Goal: Transaction & Acquisition: Purchase product/service

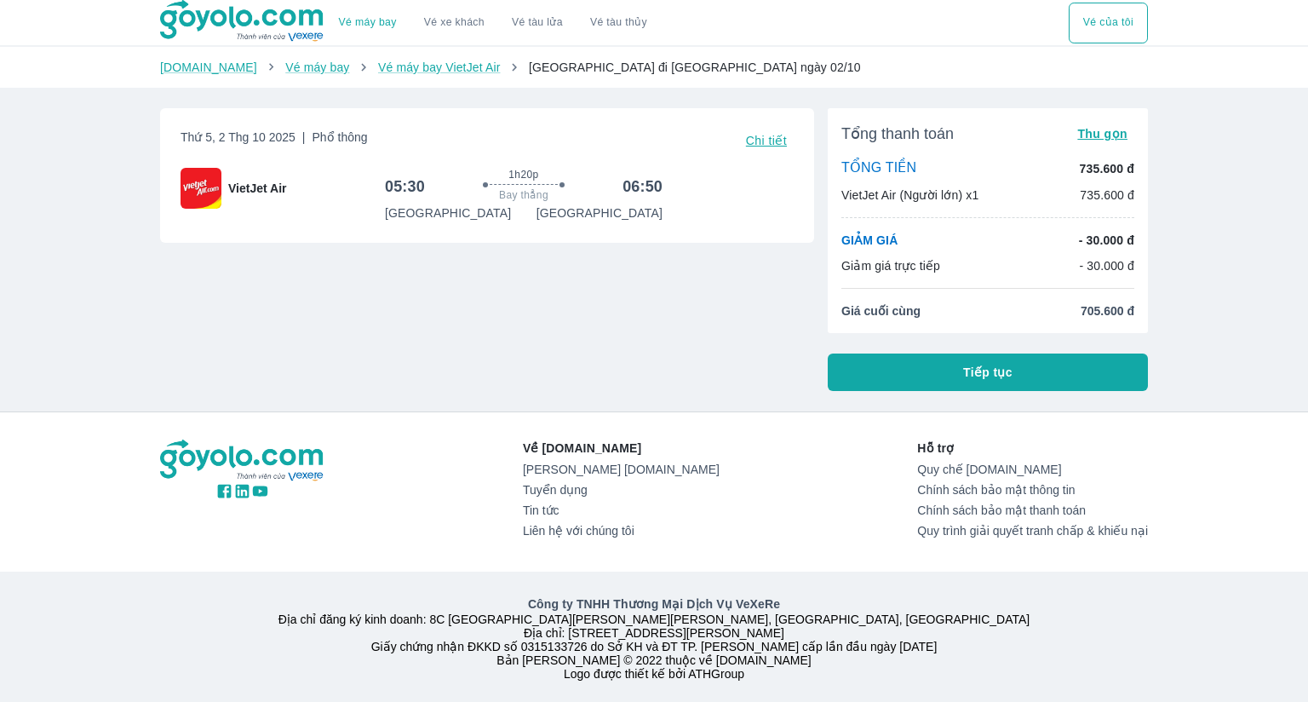
click at [969, 371] on span "Tiếp tục" at bounding box center [987, 372] width 49 height 17
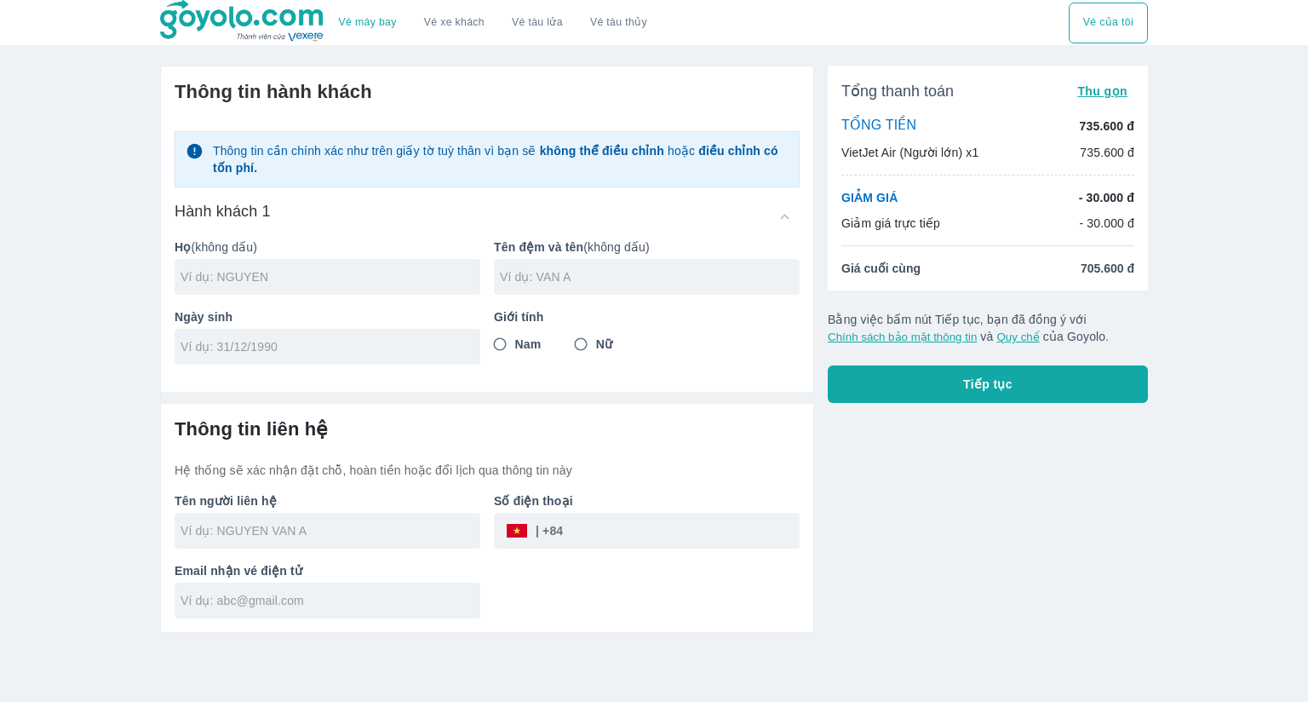
scroll to position [33, 0]
click at [350, 268] on input "text" at bounding box center [331, 276] width 300 height 17
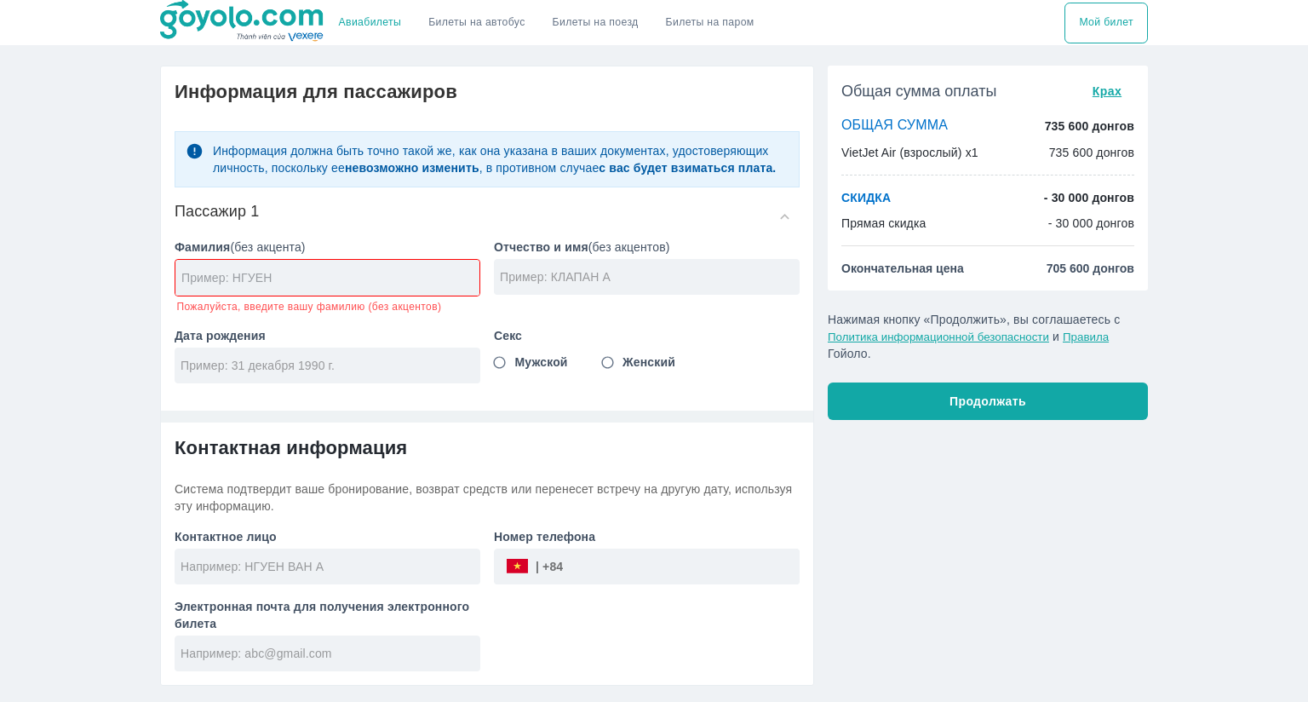
click at [344, 275] on input "text" at bounding box center [330, 277] width 298 height 17
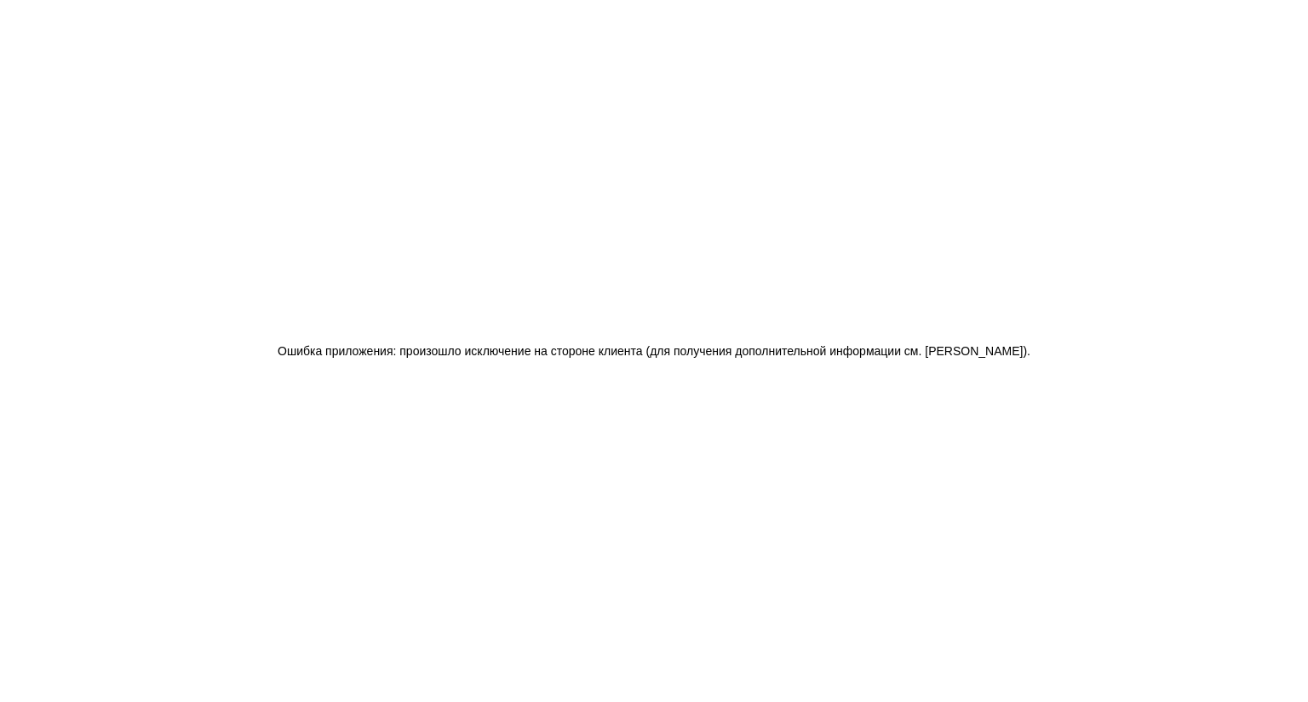
click at [344, 274] on div "Ошибка приложения: произошло исключение на стороне клиента (для получения допол…" at bounding box center [654, 351] width 1308 height 702
drag, startPoint x: 807, startPoint y: 267, endPoint x: 634, endPoint y: 103, distance: 239.2
click at [807, 267] on div "Application error: a client-side exception has occurred (see the browser consol…" at bounding box center [654, 351] width 1308 height 702
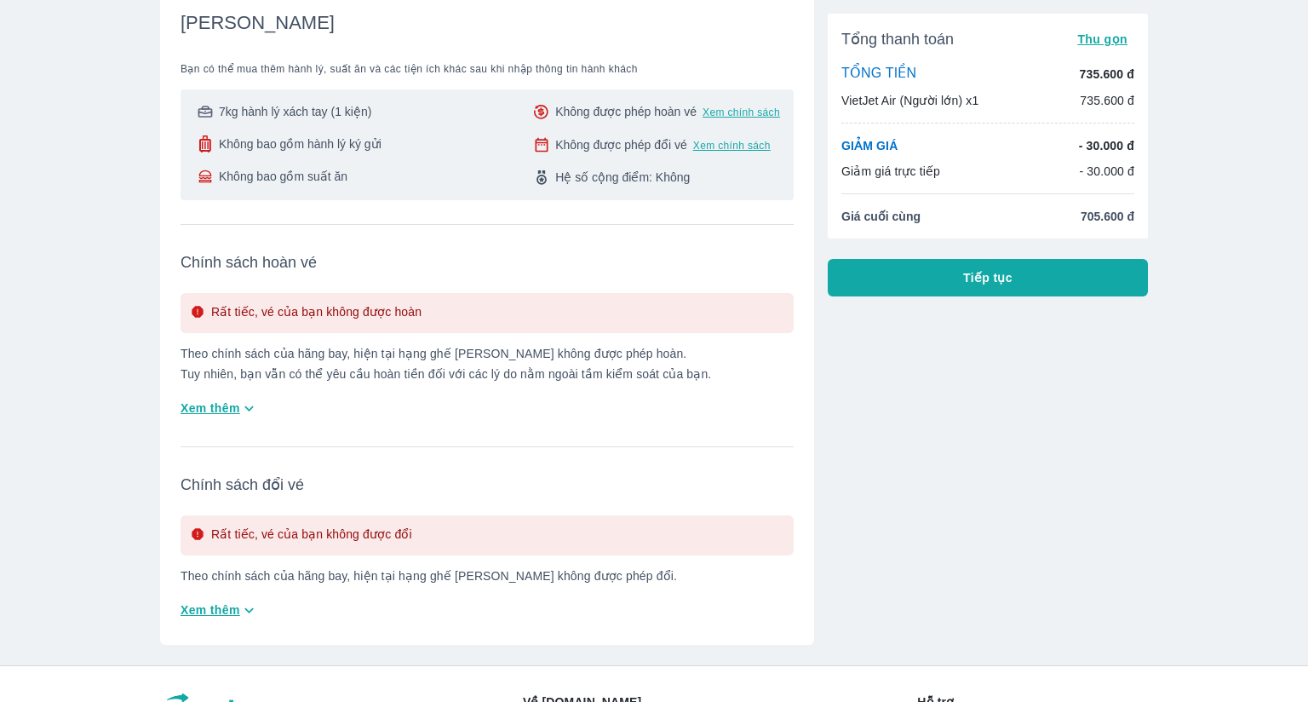
scroll to position [255, 0]
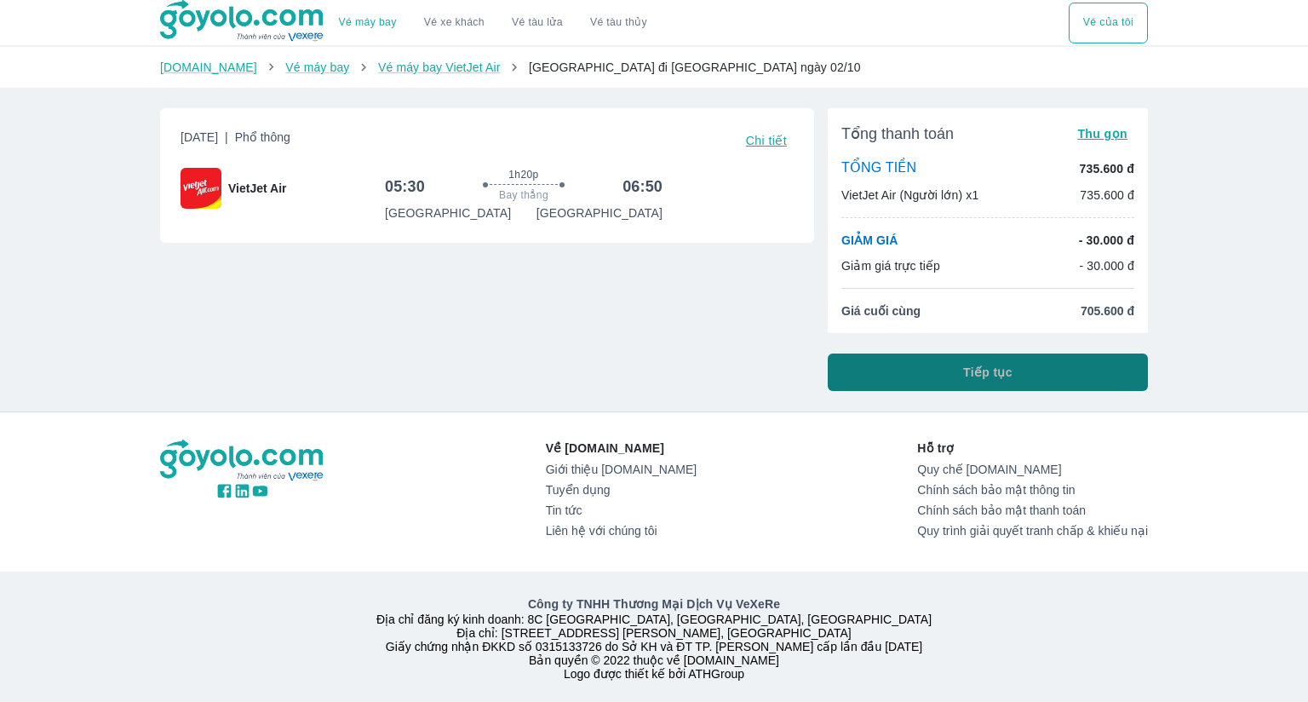
click at [1038, 367] on button "Tiếp tục" at bounding box center [988, 371] width 320 height 37
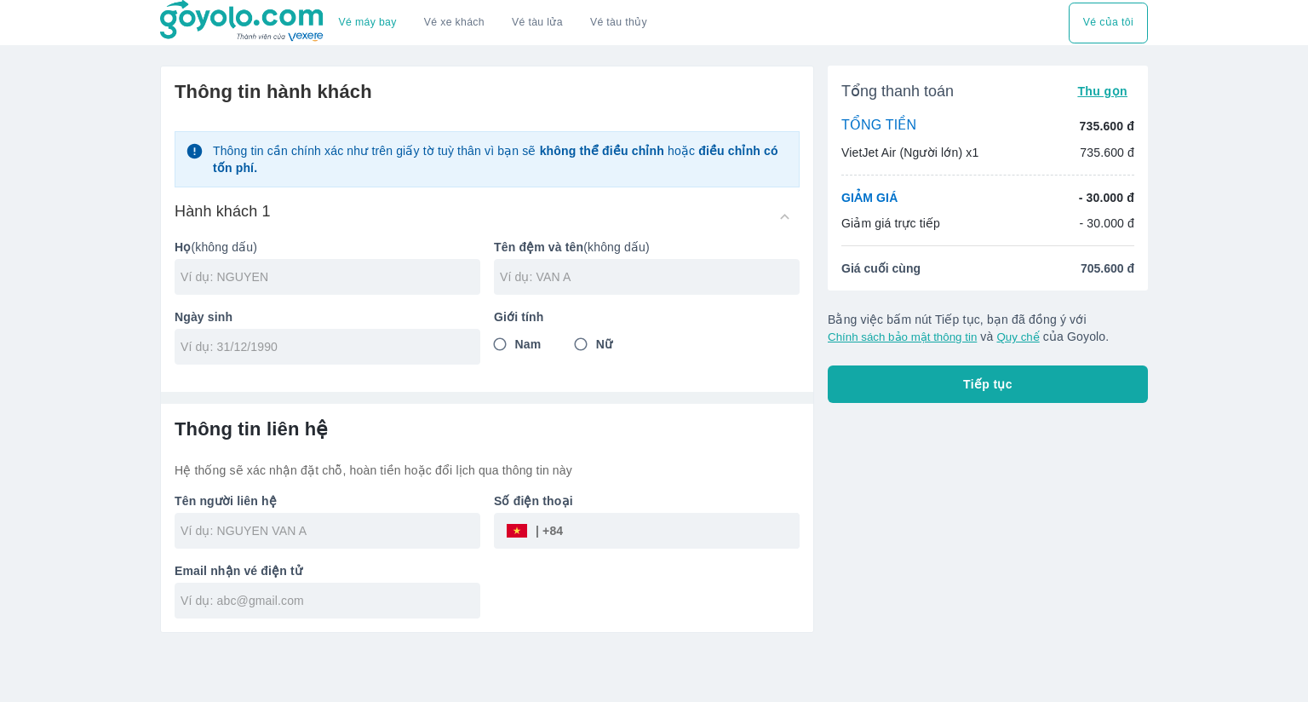
scroll to position [33, 0]
click at [252, 268] on input "text" at bounding box center [331, 276] width 300 height 17
type input "RYNDINA"
type input "SVITLANA"
click at [231, 338] on input "tel" at bounding box center [322, 346] width 283 height 17
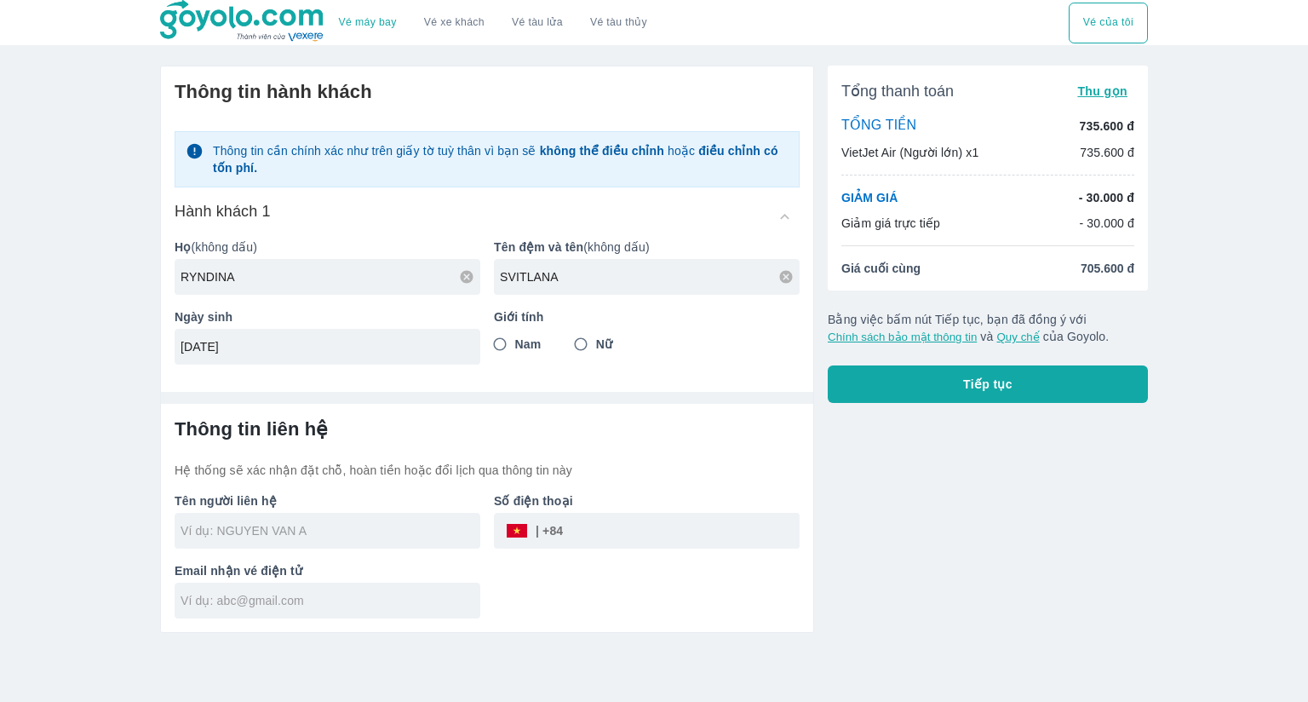
type input "05/06/1992"
drag, startPoint x: 572, startPoint y: 307, endPoint x: 446, endPoint y: 442, distance: 184.4
click at [572, 329] on input "Nữ" at bounding box center [580, 344] width 31 height 31
radio input "true"
click at [278, 522] on input "text" at bounding box center [331, 530] width 300 height 17
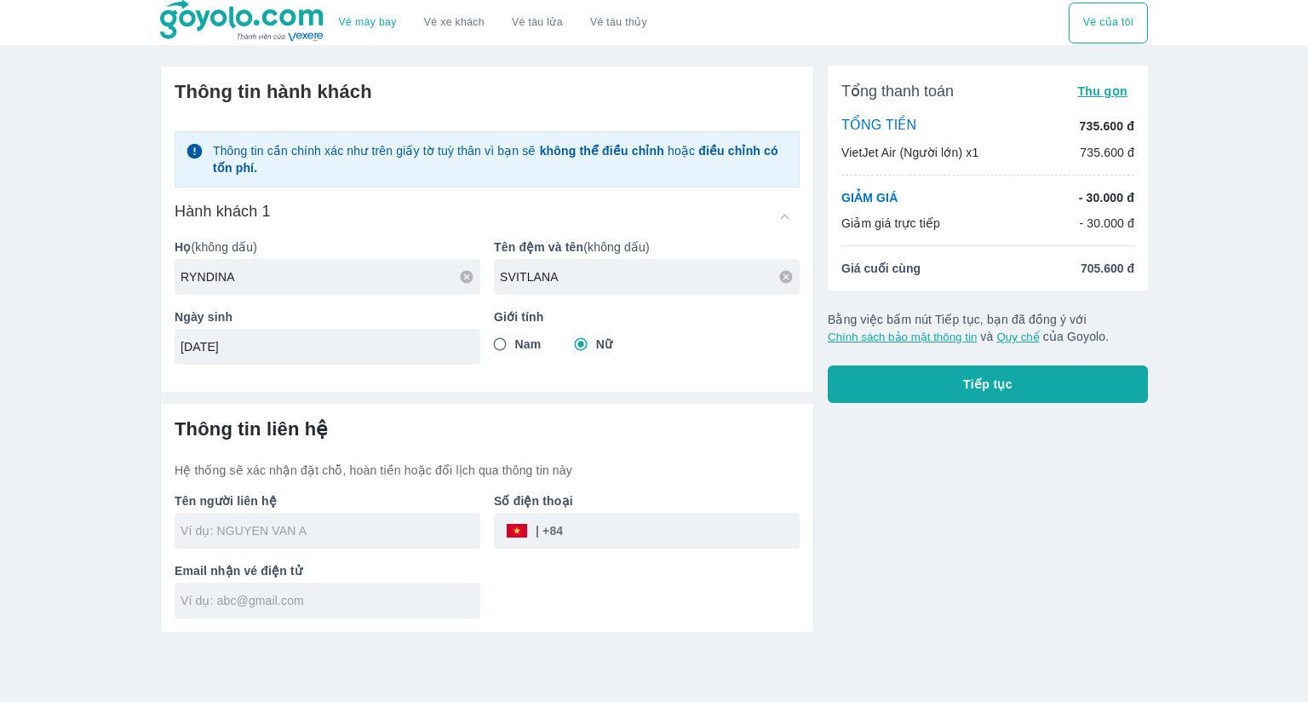
type input "RYNDINA SVITLANA"
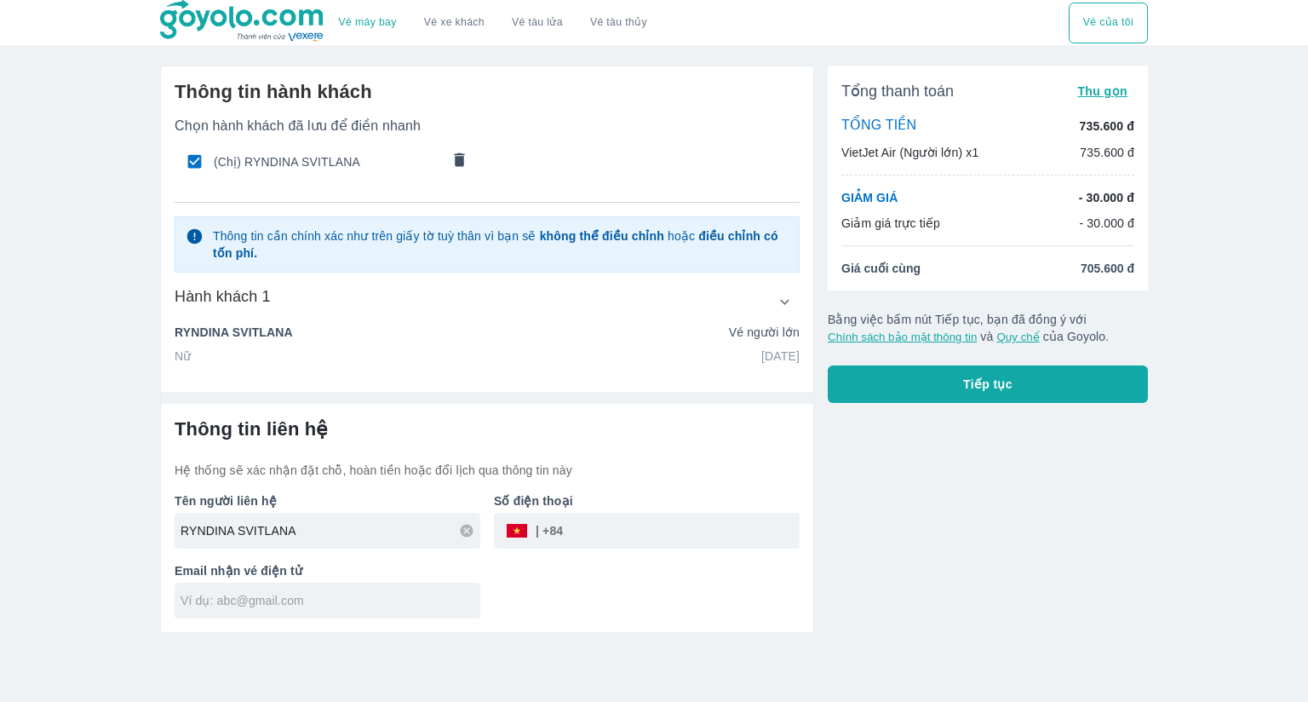
click at [623, 510] on input "tel" at bounding box center [681, 530] width 237 height 41
click at [227, 582] on div at bounding box center [328, 600] width 306 height 36
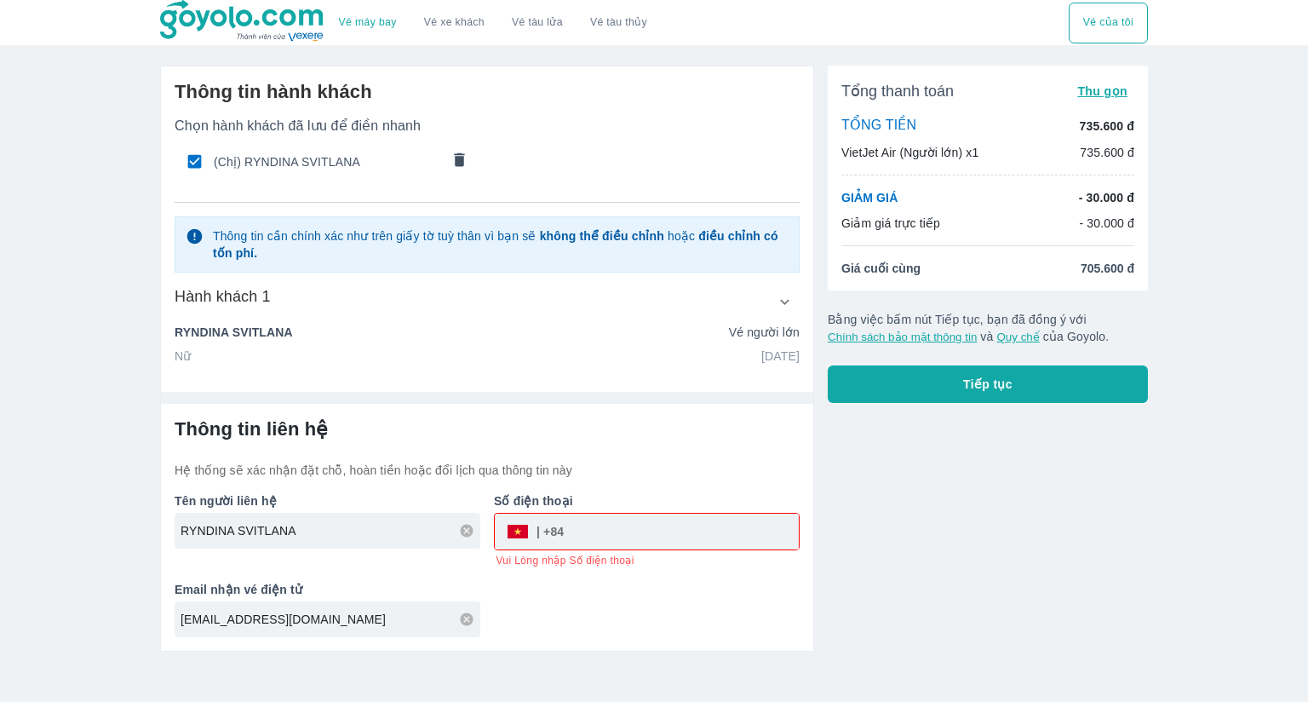
type input "SVETLANARYNDINA05@GMAIL.COM"
click at [594, 511] on input "tel" at bounding box center [681, 531] width 235 height 41
type input "0373283914"
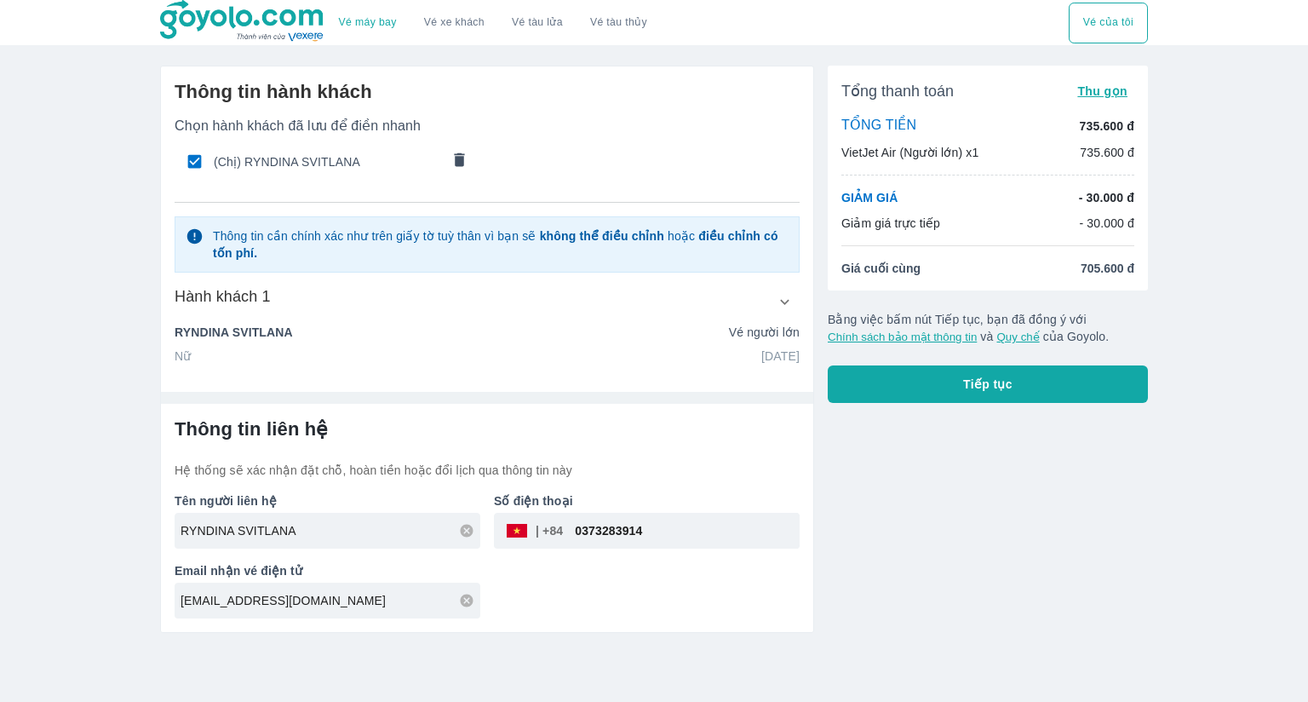
click at [652, 565] on div "Tên người liên hệ RYNDINA SVITLANA Số điện thoại ​ 0373283914 Email nhận vé điệ…" at bounding box center [480, 549] width 639 height 140
drag, startPoint x: 594, startPoint y: 496, endPoint x: 616, endPoint y: 498, distance: 22.3
click at [616, 510] on input "0373283914" at bounding box center [681, 530] width 237 height 41
click at [668, 567] on div "Tên người liên hệ RYNDINA SVITLANA Số điện thoại ​ 0373283914 Email nhận vé điệ…" at bounding box center [480, 549] width 639 height 140
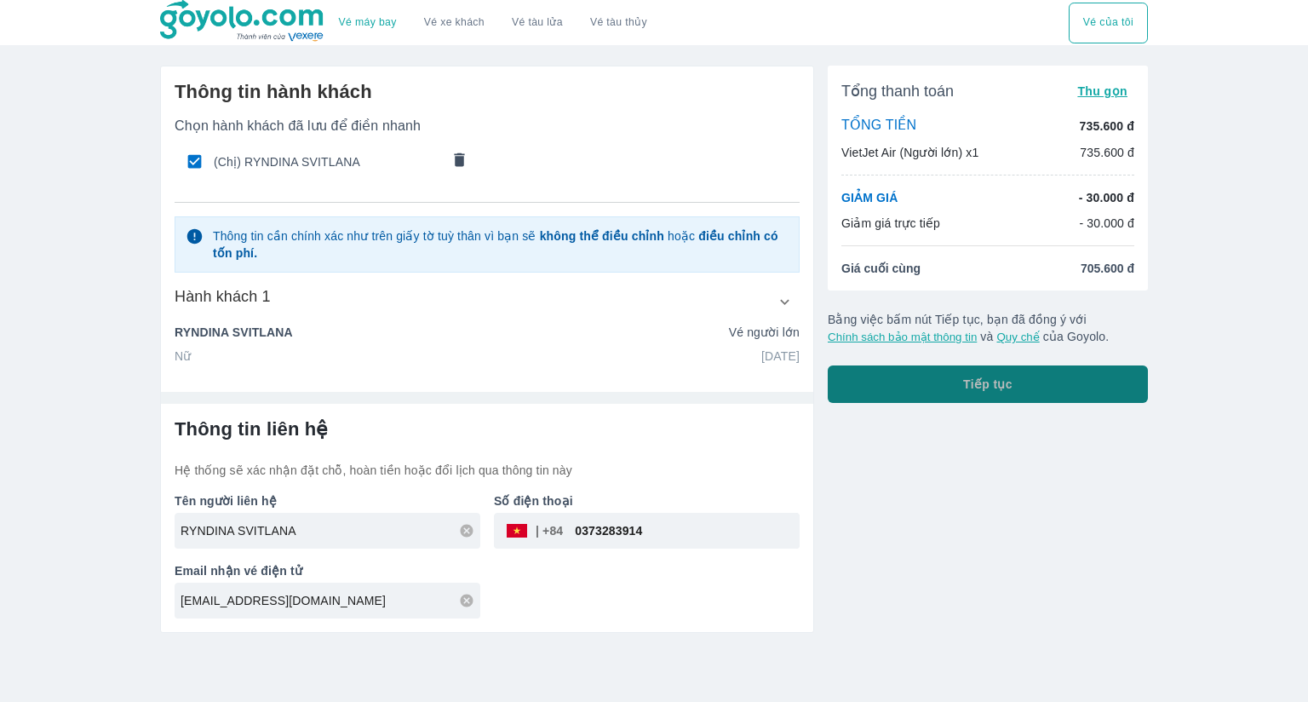
click at [965, 376] on span "Tiếp tục" at bounding box center [987, 384] width 49 height 17
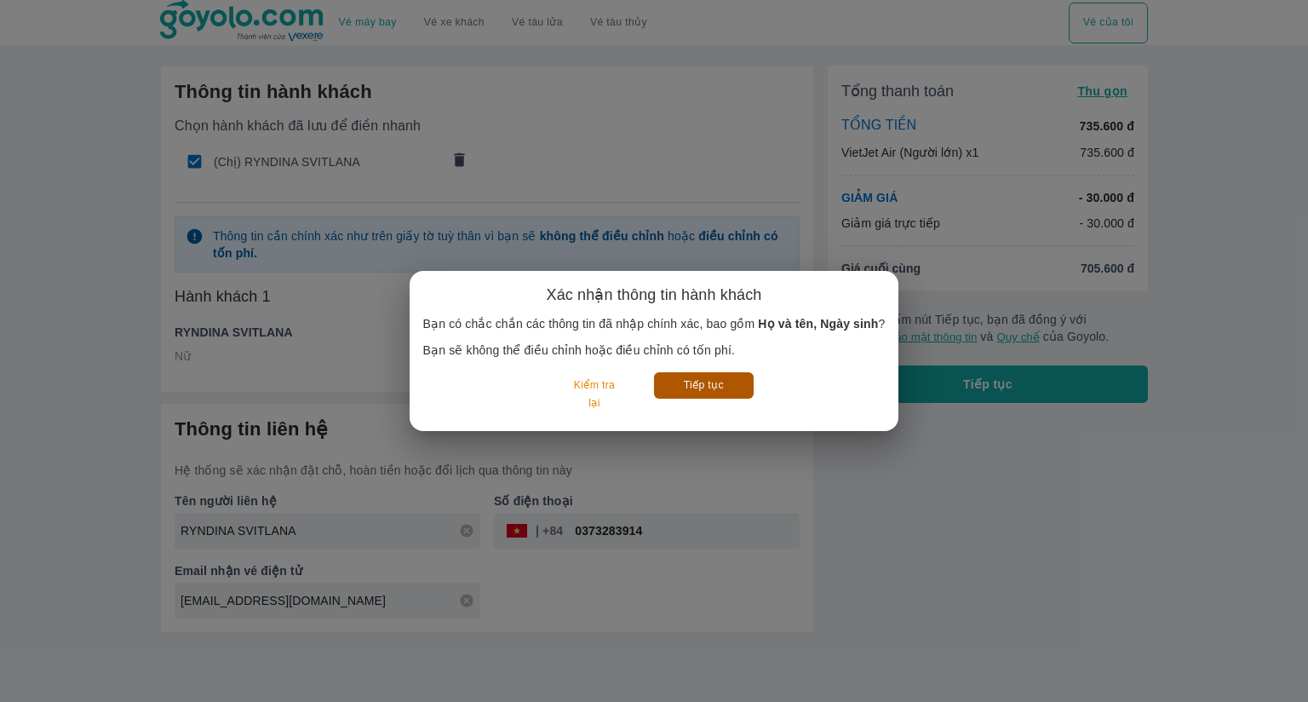
click at [703, 372] on button "Tiếp tục" at bounding box center [704, 385] width 100 height 26
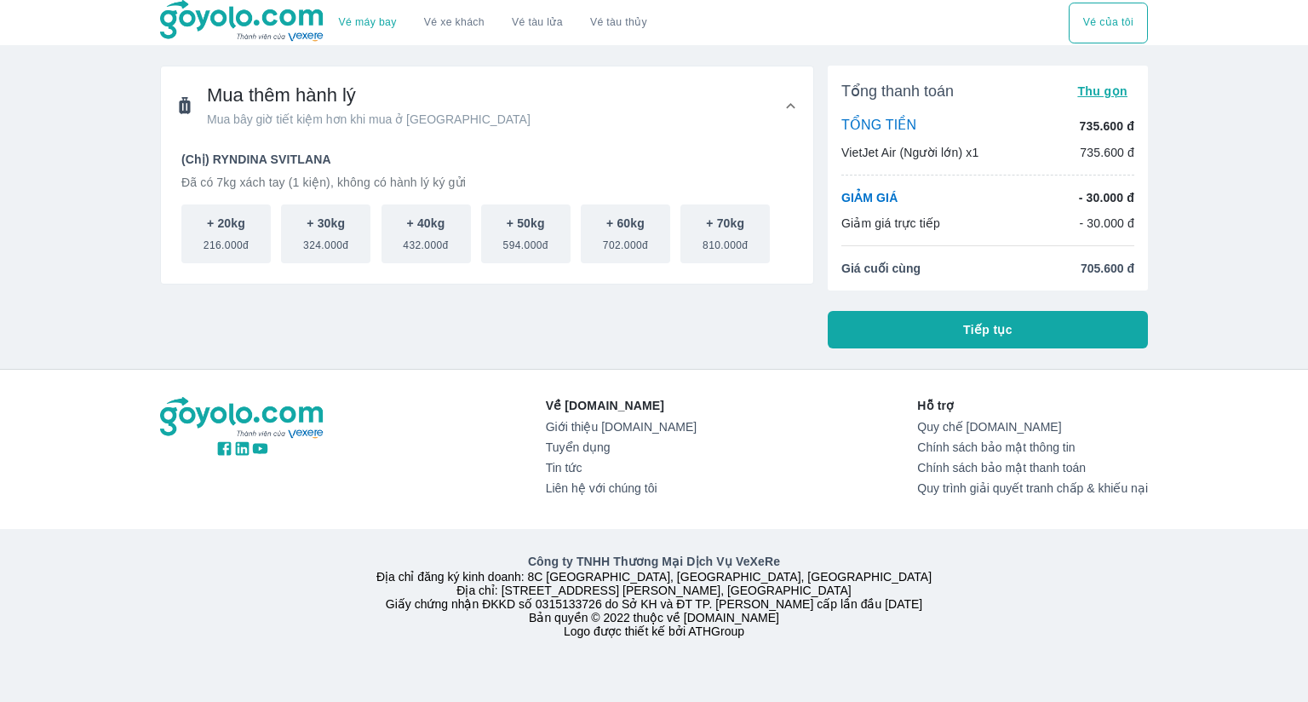
click at [888, 330] on button "Tiếp tục" at bounding box center [988, 329] width 320 height 37
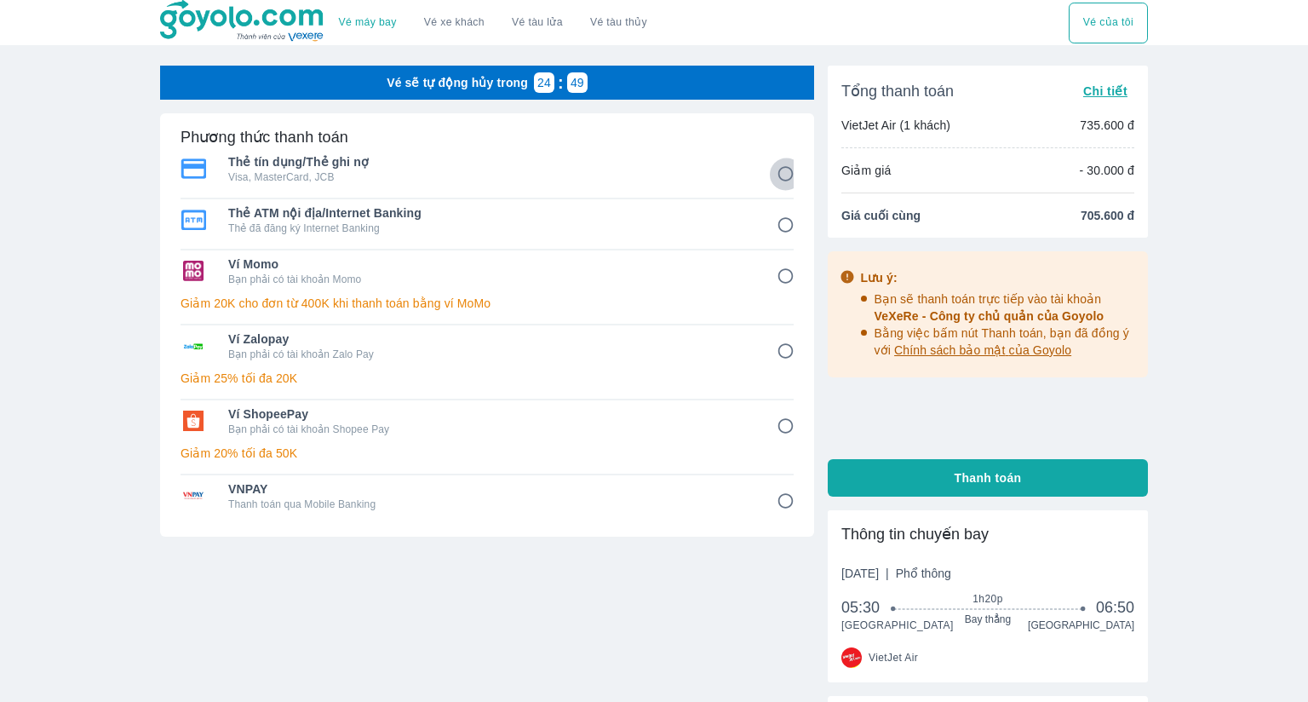
click at [786, 175] on input "1" at bounding box center [785, 174] width 33 height 33
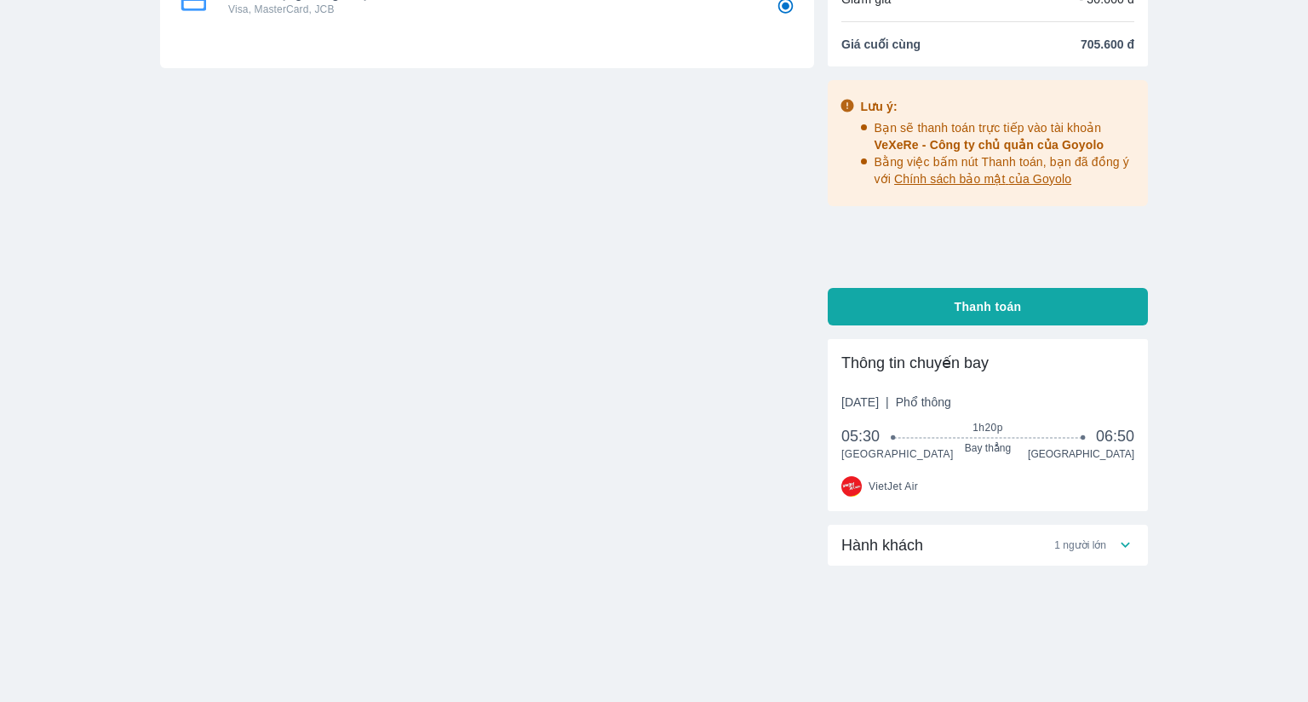
scroll to position [85, 0]
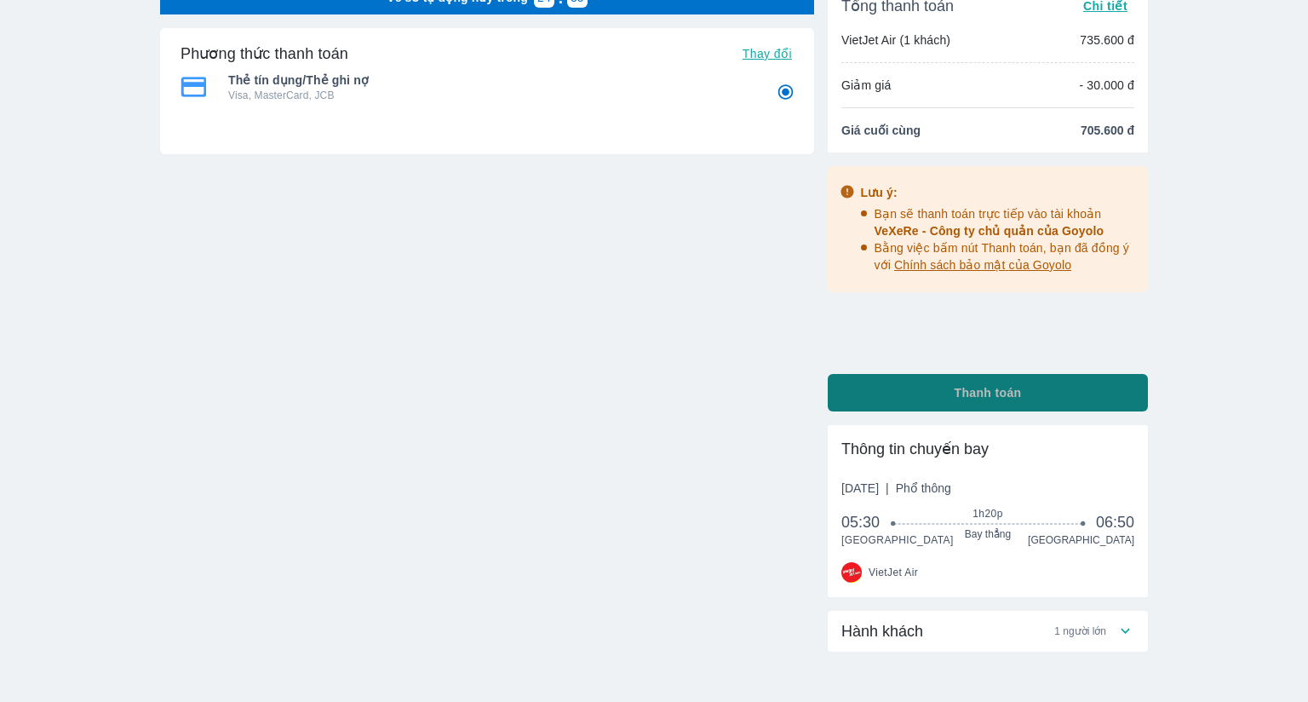
click at [1004, 398] on span "Thanh toán" at bounding box center [988, 392] width 67 height 17
radio input "true"
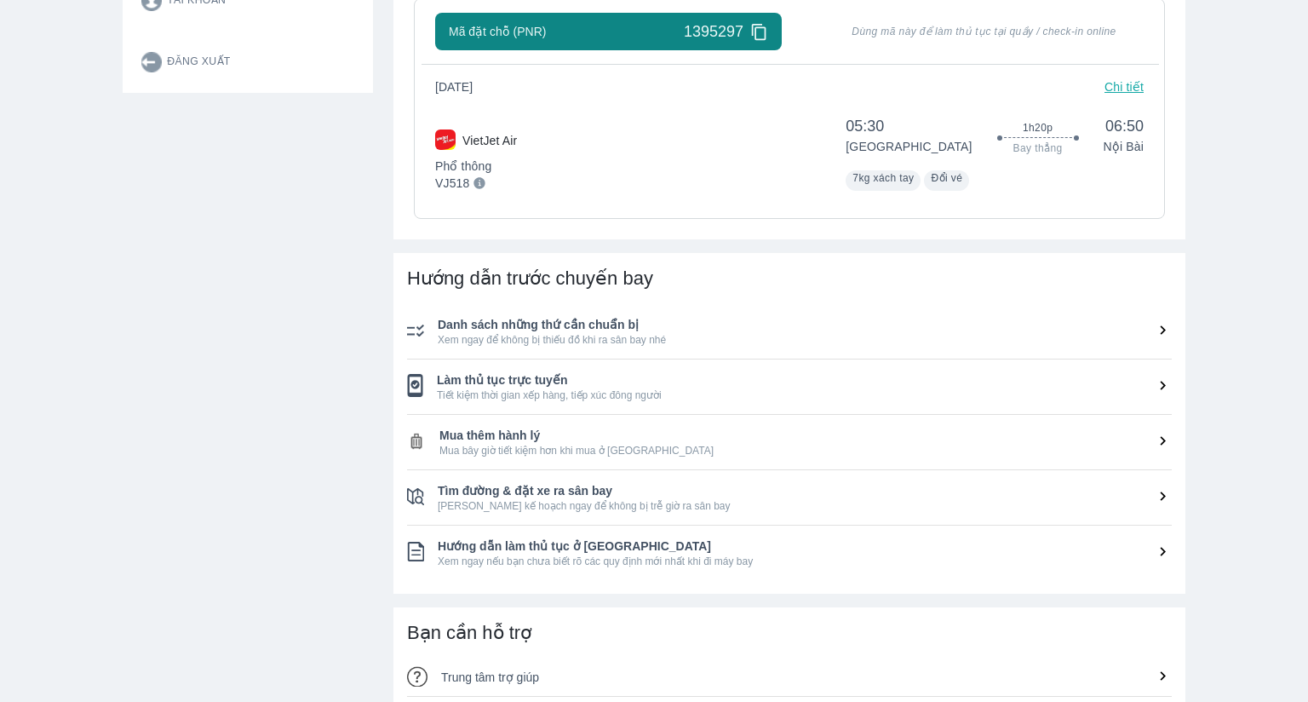
scroll to position [511, 0]
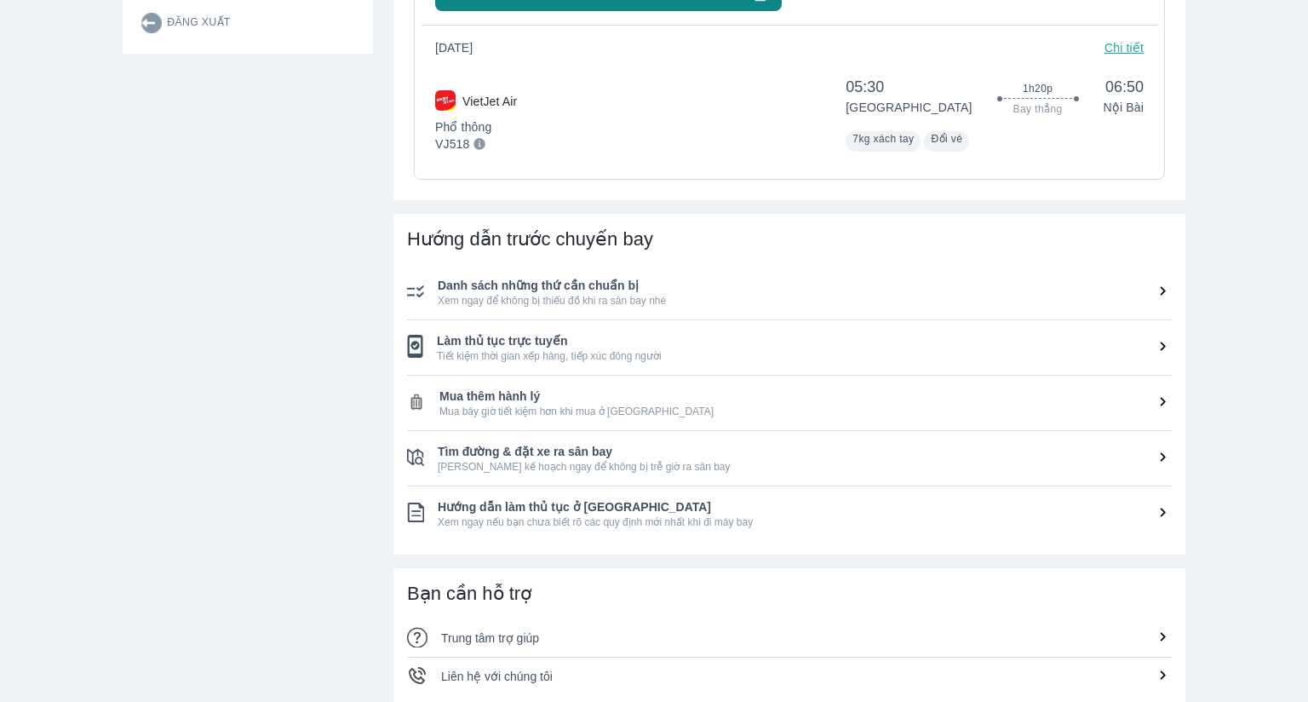
click at [497, 344] on span "Làm thủ tục trực tuyến" at bounding box center [804, 340] width 735 height 17
click at [503, 343] on span "Làm thủ tục trực tuyến" at bounding box center [804, 340] width 735 height 17
click at [1154, 342] on icon at bounding box center [1163, 346] width 18 height 18
click at [487, 346] on span "Làm thủ tục trực tuyến" at bounding box center [804, 340] width 735 height 17
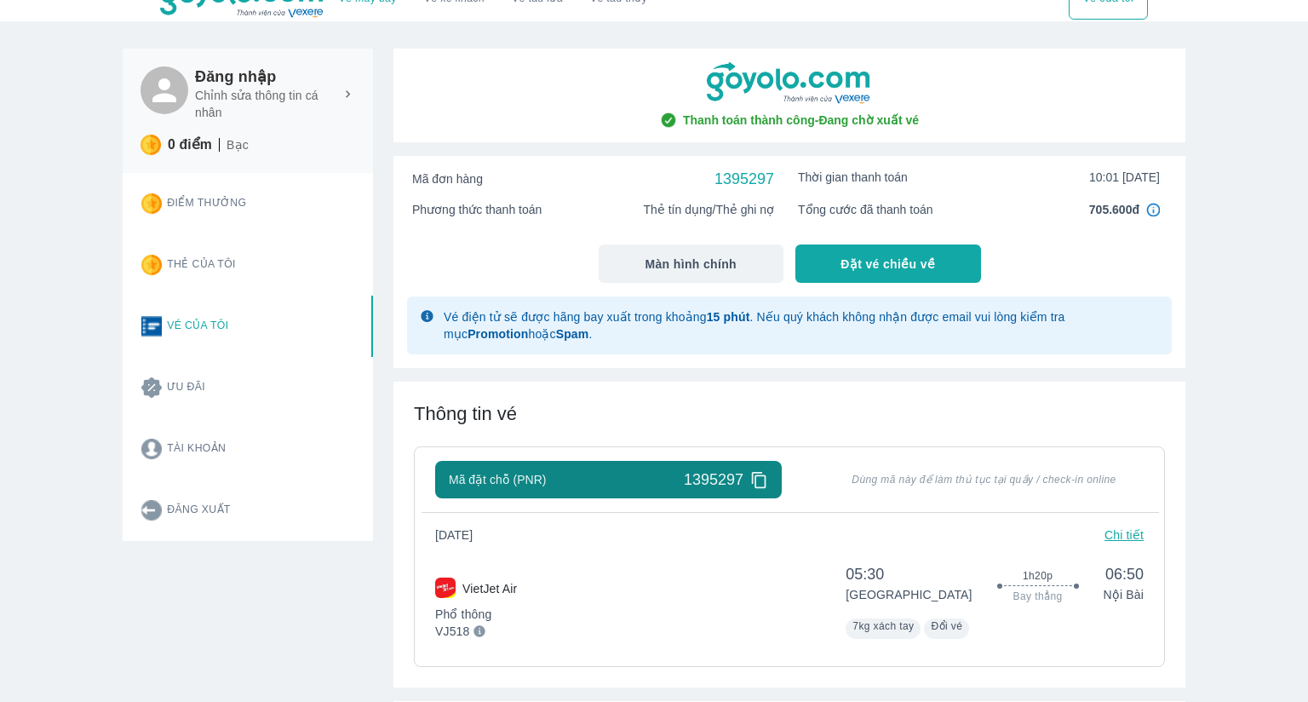
scroll to position [0, 0]
